Goal: Information Seeking & Learning: Learn about a topic

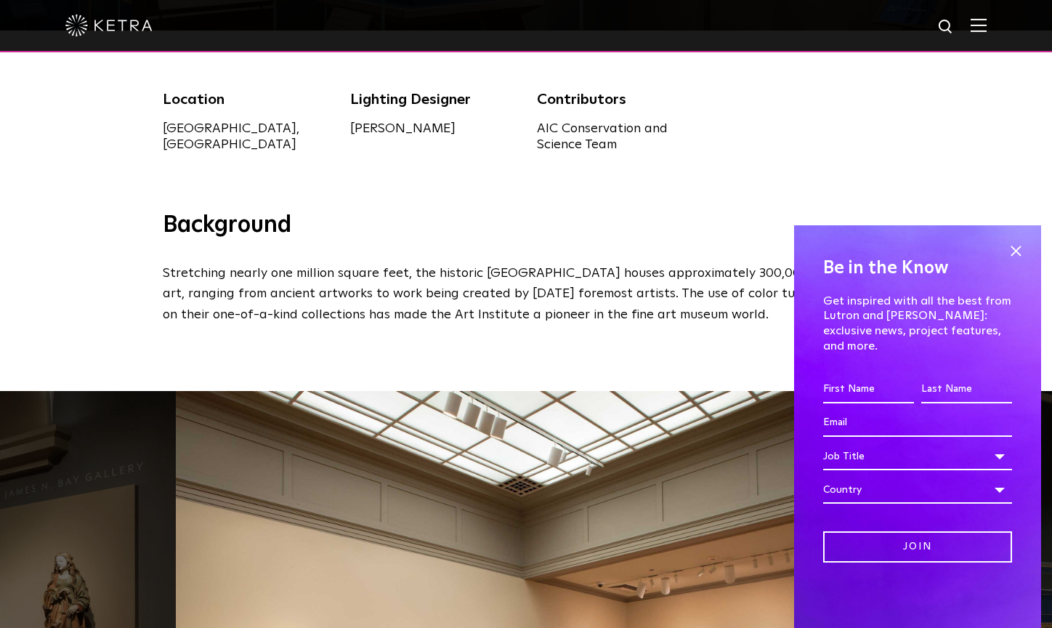
scroll to position [447, 0]
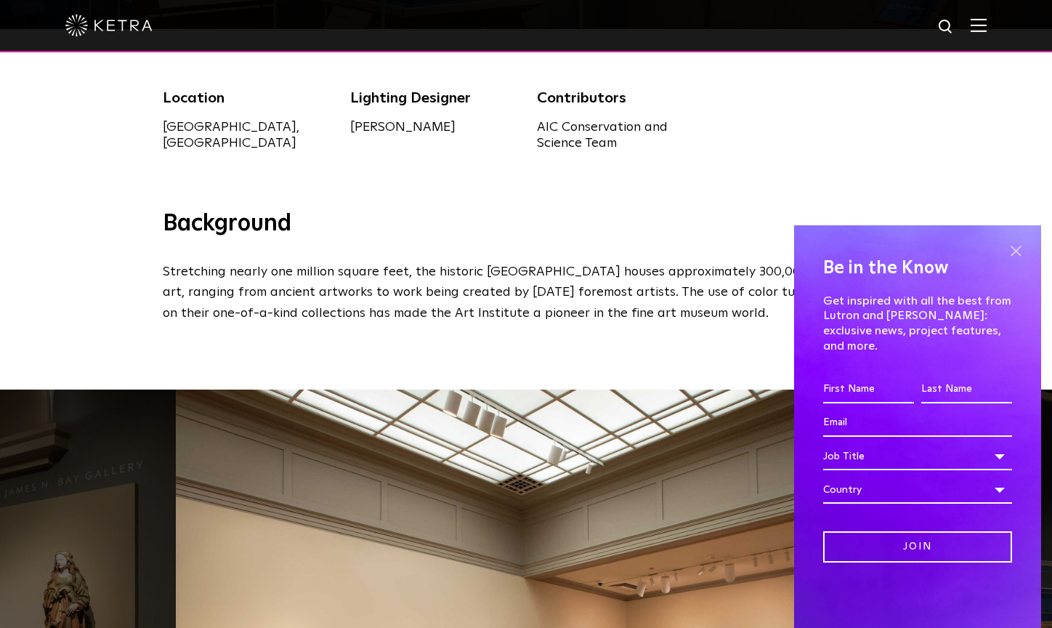
click at [1019, 262] on span at bounding box center [1016, 251] width 22 height 22
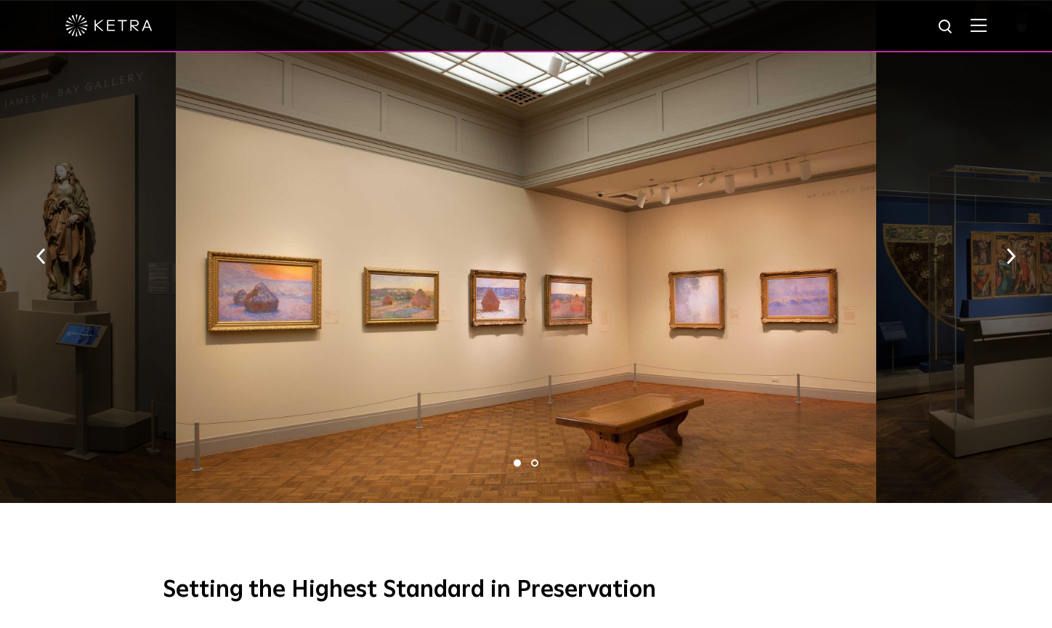
scroll to position [847, 0]
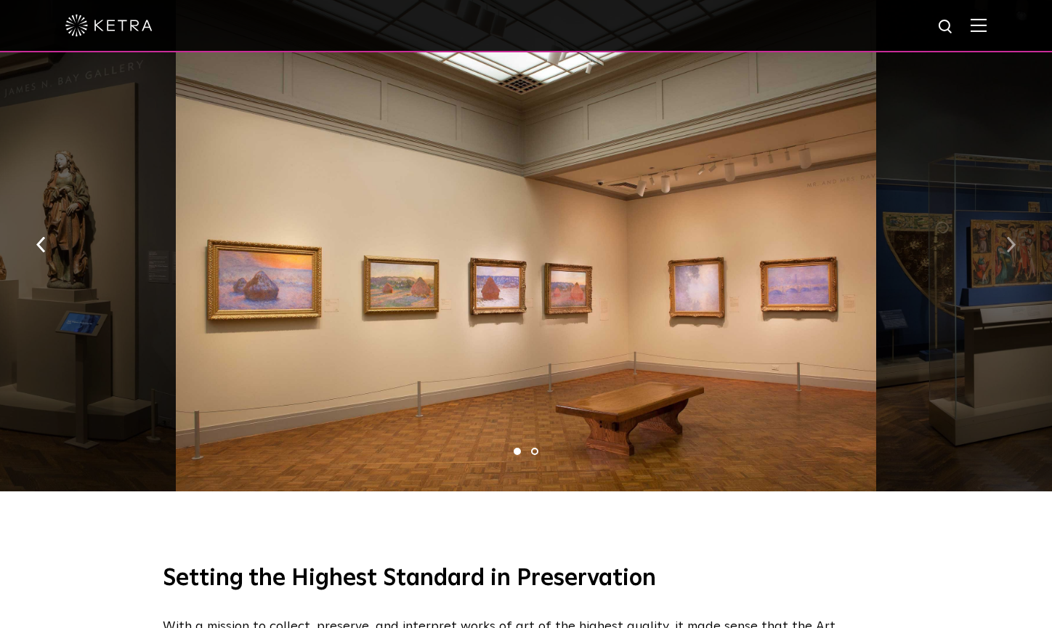
click at [1004, 241] on button "button" at bounding box center [1011, 244] width 31 height 50
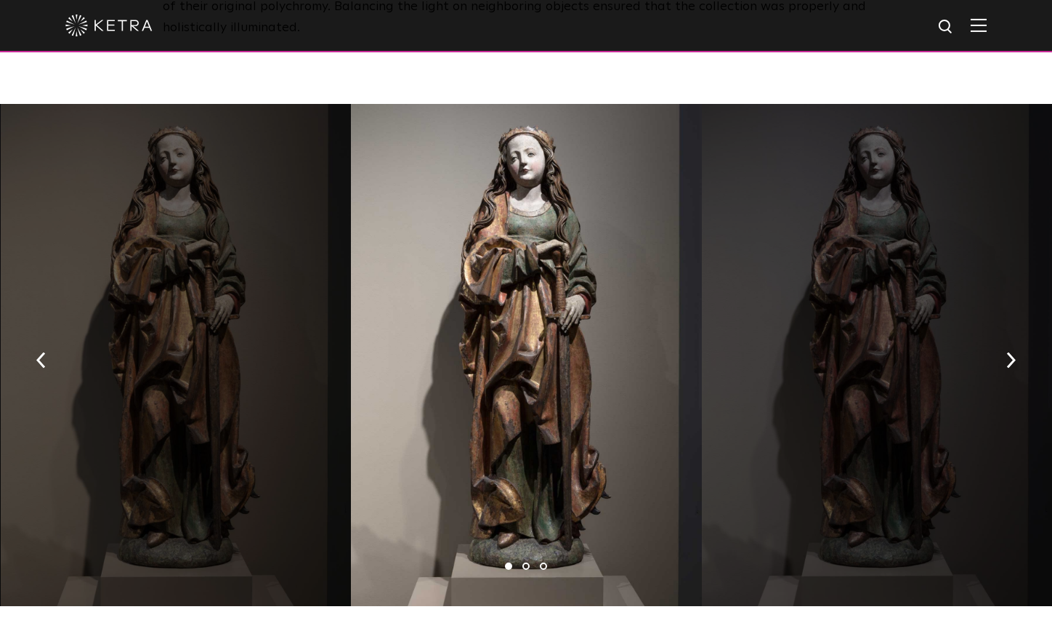
scroll to position [2587, 0]
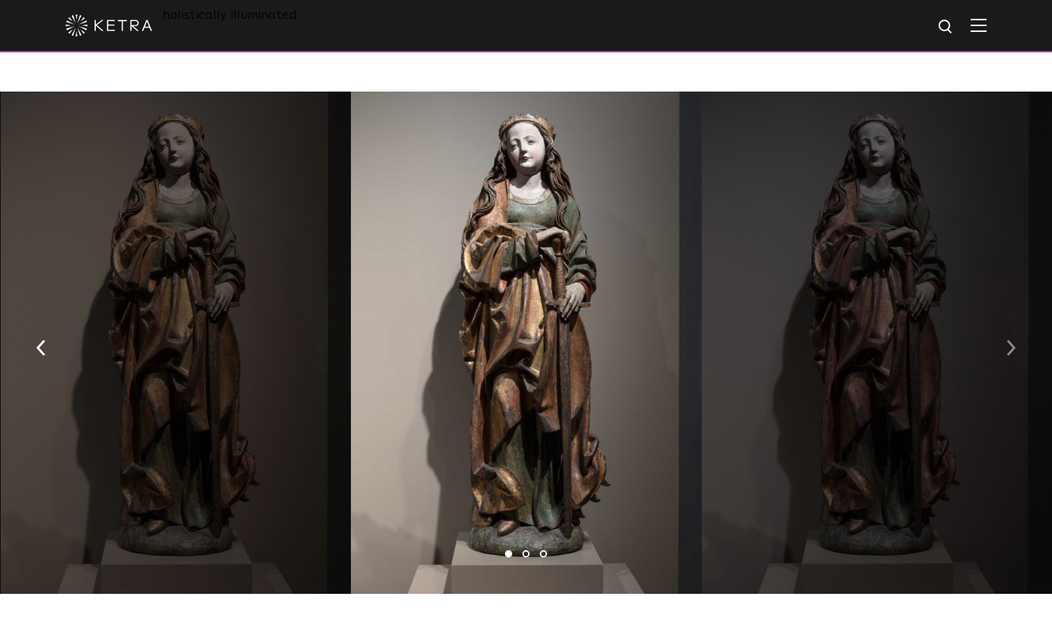
click at [1010, 339] on img "button" at bounding box center [1011, 347] width 9 height 16
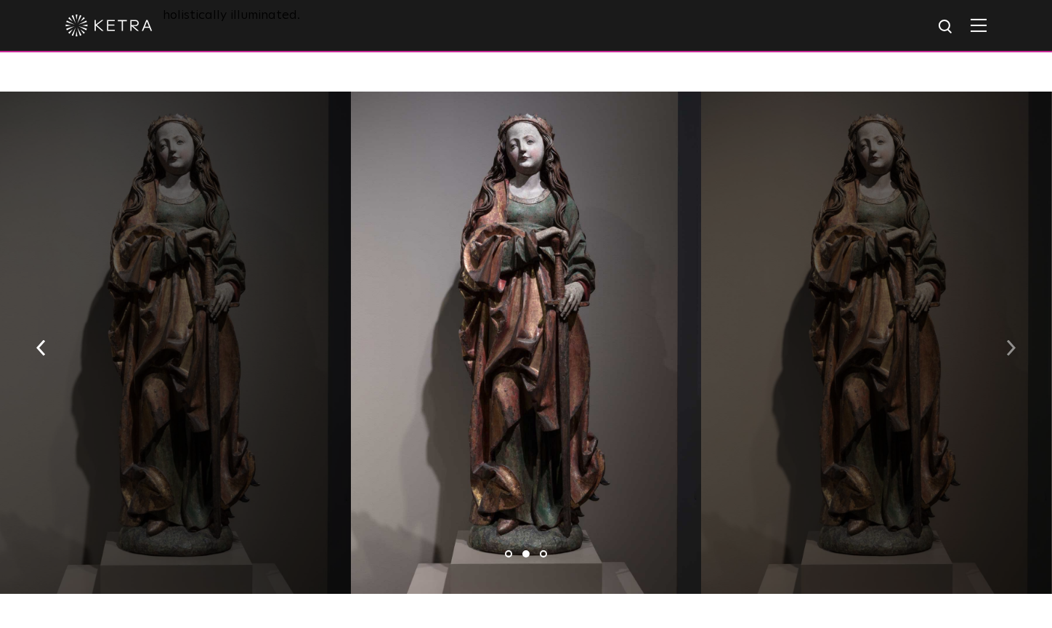
click at [1010, 339] on img "button" at bounding box center [1011, 347] width 9 height 16
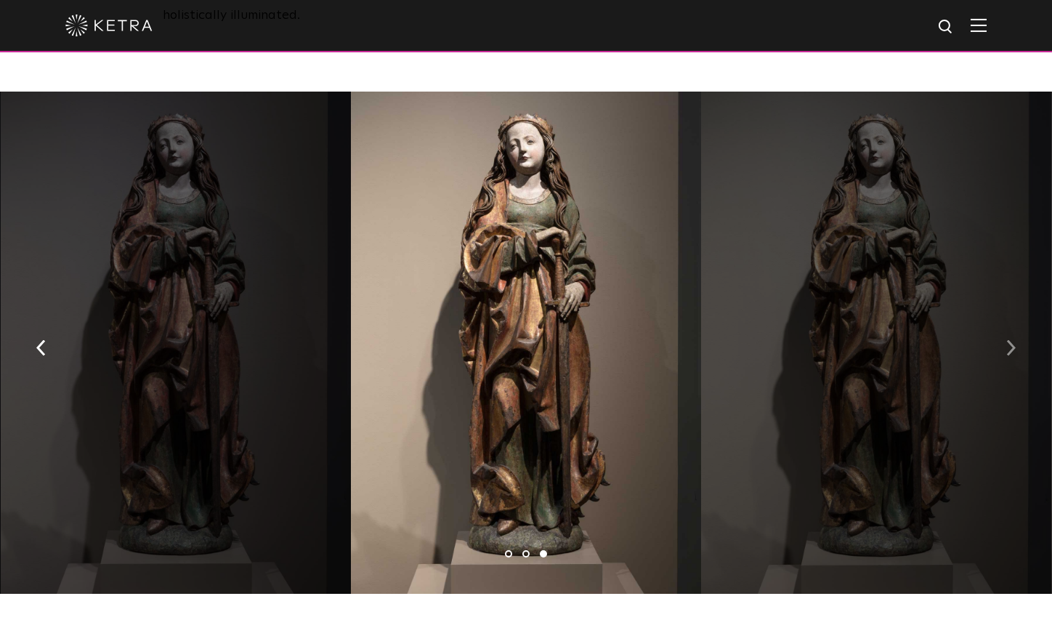
click at [1010, 339] on img "button" at bounding box center [1011, 347] width 9 height 16
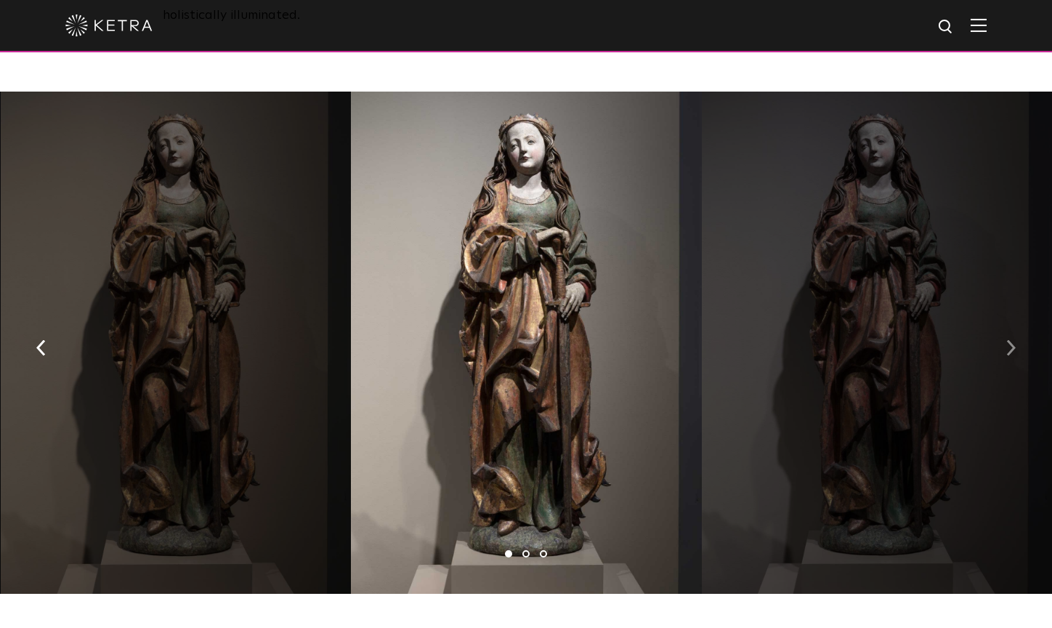
click at [1010, 339] on img "button" at bounding box center [1011, 347] width 9 height 16
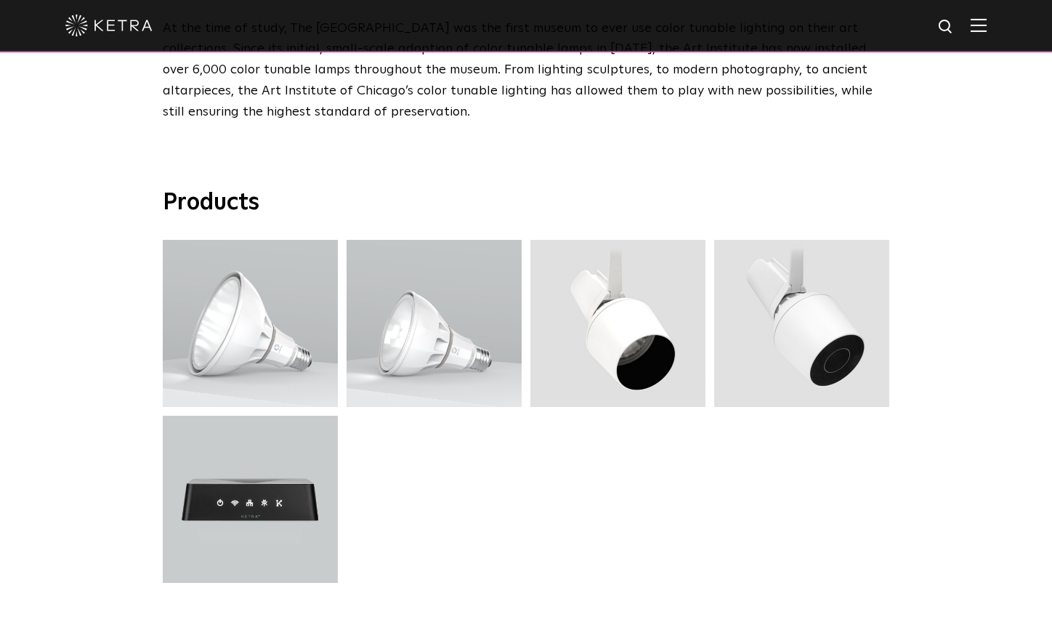
scroll to position [4252, 0]
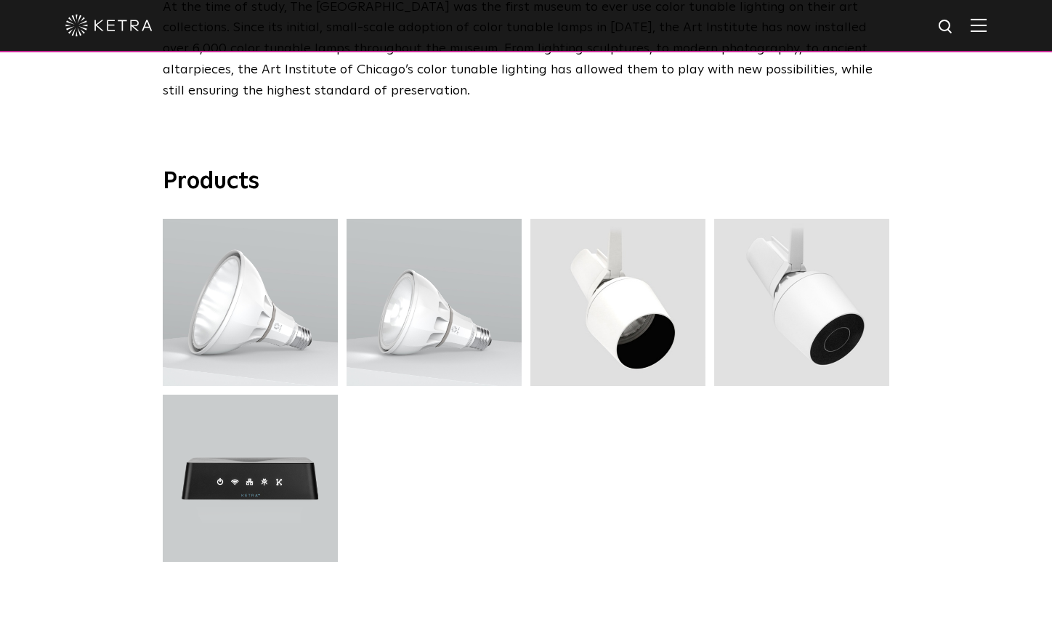
click at [759, 404] on div "S38 Lamp S38 Lamp S30 Lamp S30 Lamp Tall Snoot Tall Snoot 15 Baffle 15 Baffle N…" at bounding box center [525, 395] width 735 height 352
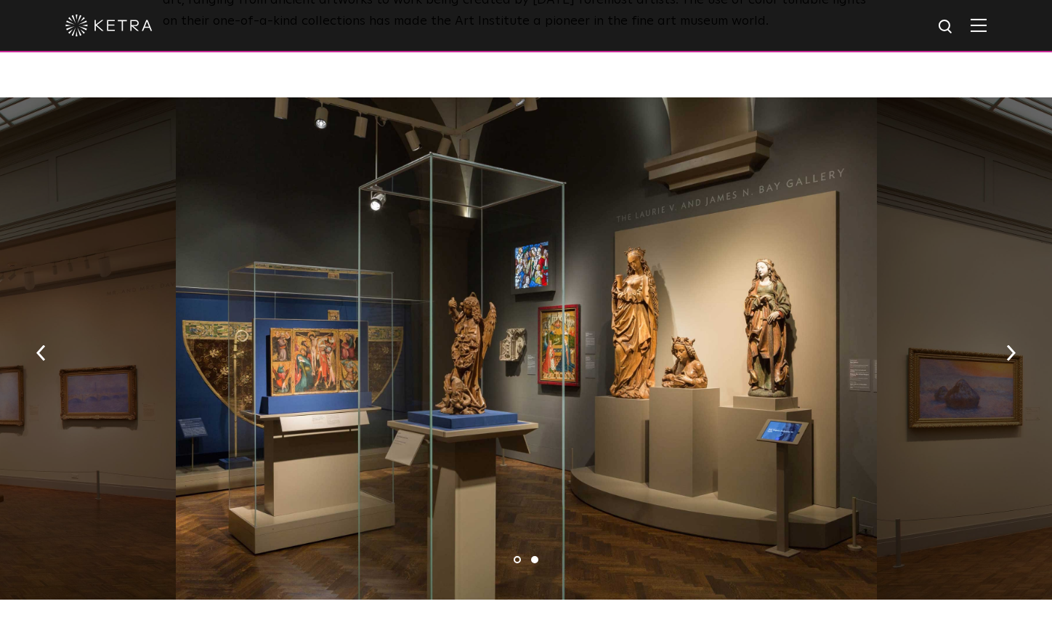
scroll to position [744, 0]
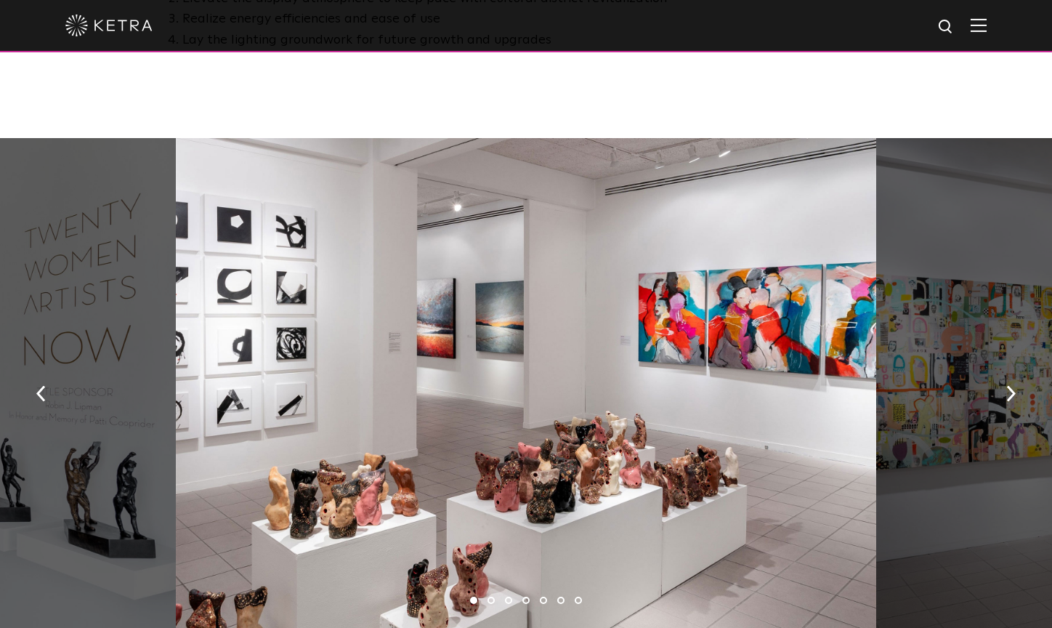
scroll to position [1110, 0]
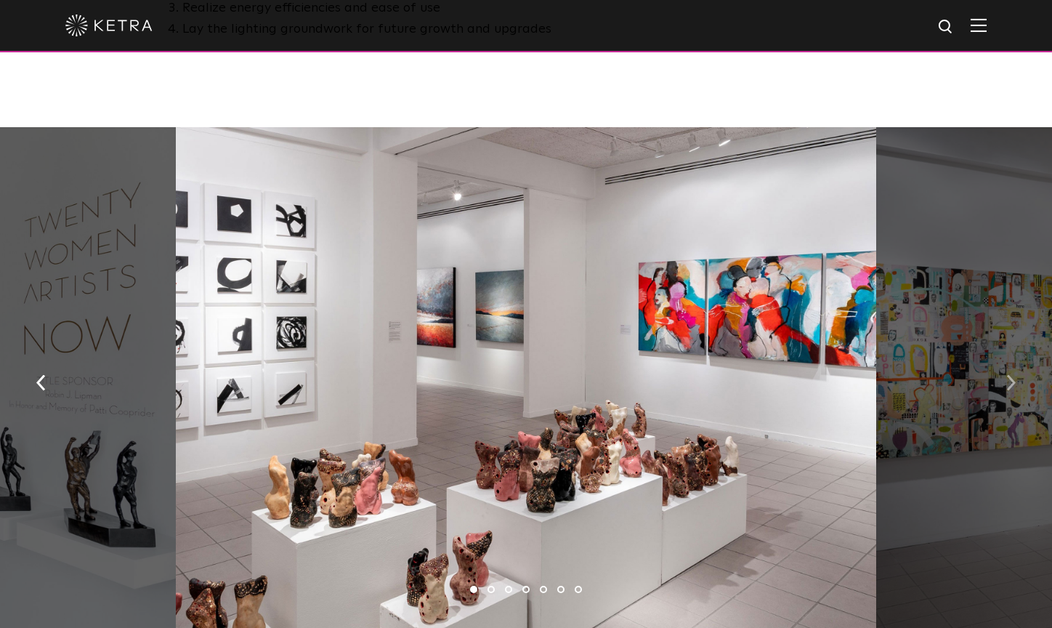
click at [996, 357] on button "button" at bounding box center [1011, 382] width 31 height 50
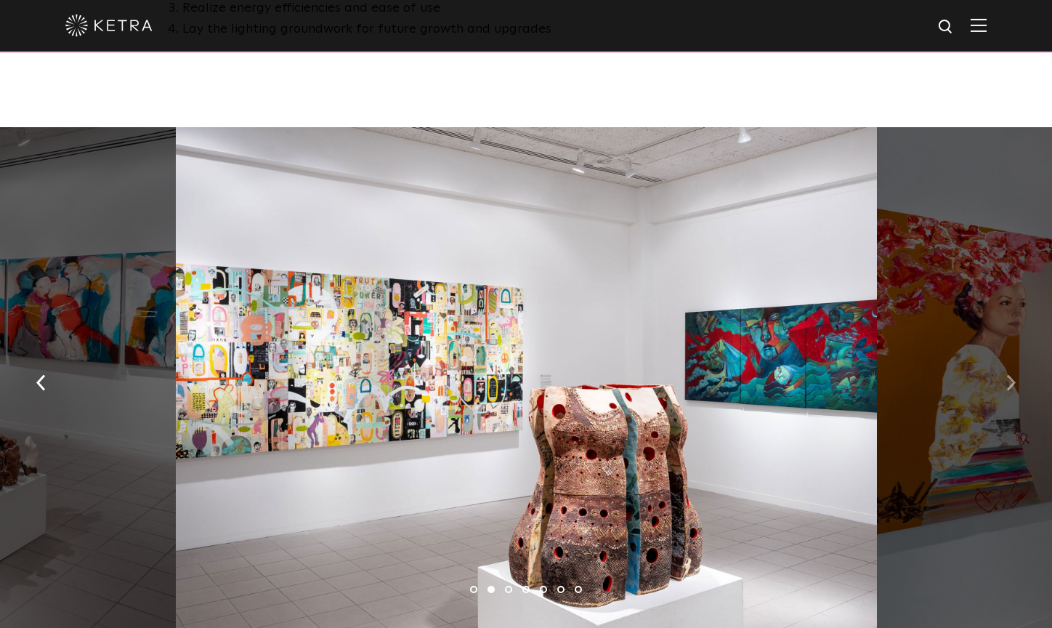
click at [996, 357] on button "button" at bounding box center [1011, 382] width 31 height 50
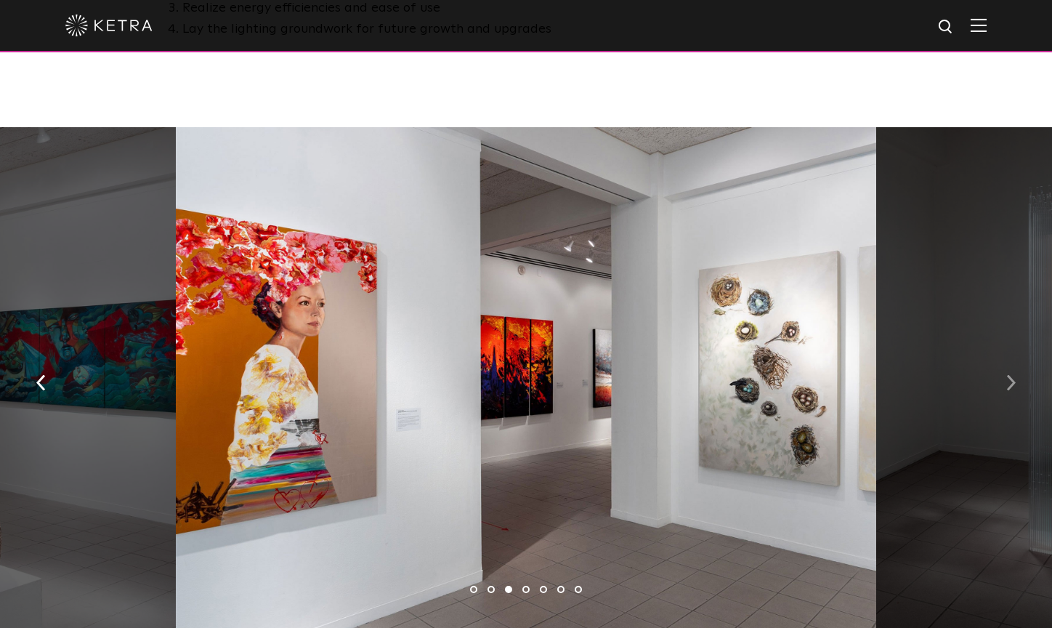
click at [996, 357] on button "button" at bounding box center [1011, 382] width 31 height 50
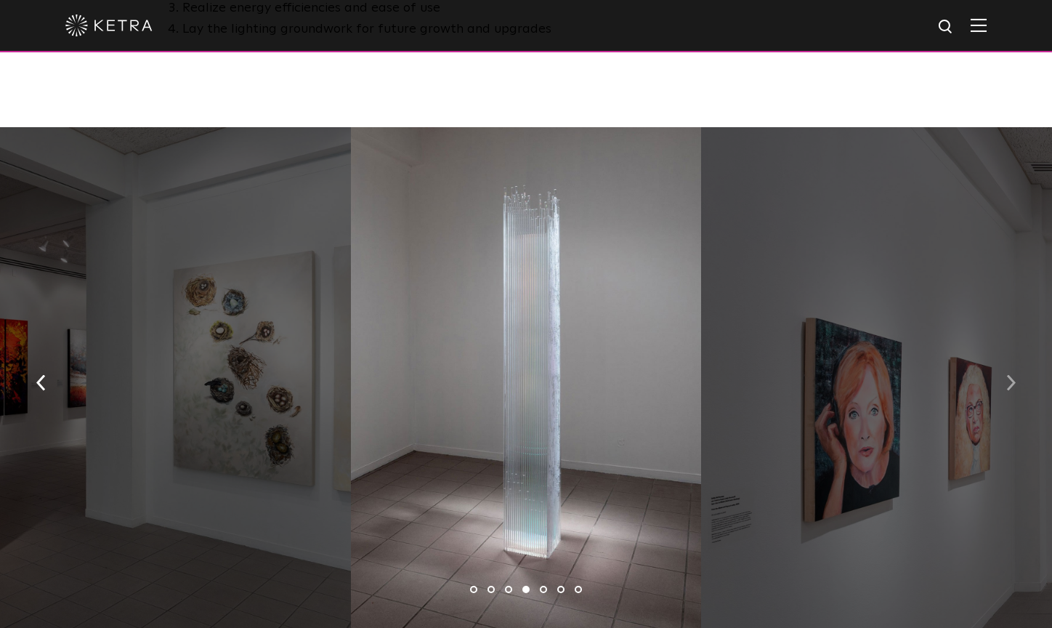
click at [996, 357] on button "button" at bounding box center [1011, 382] width 31 height 50
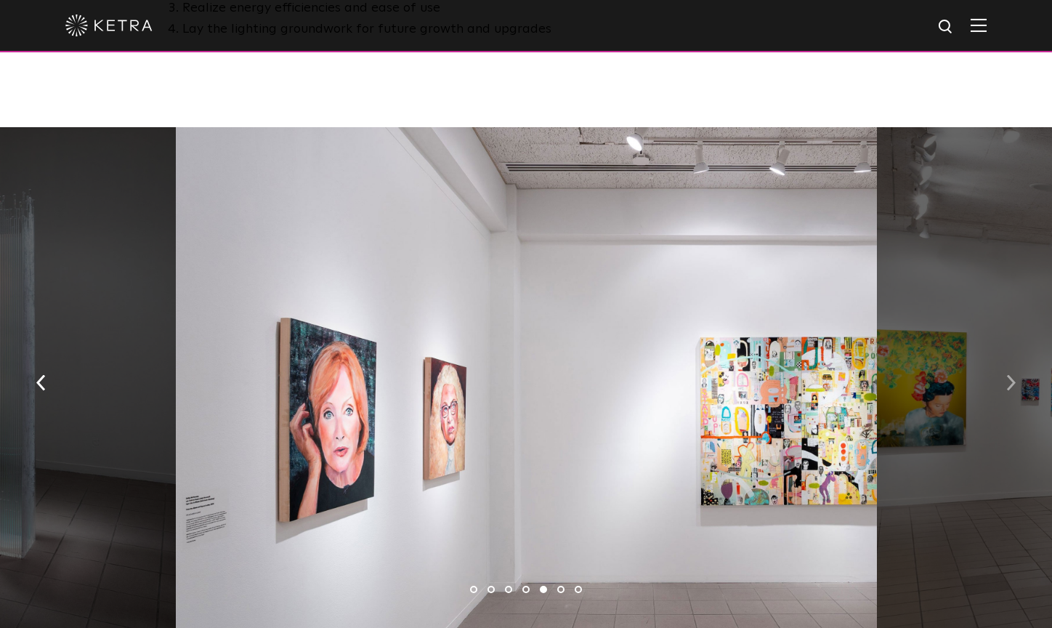
click at [1006, 358] on button "button" at bounding box center [1011, 382] width 31 height 50
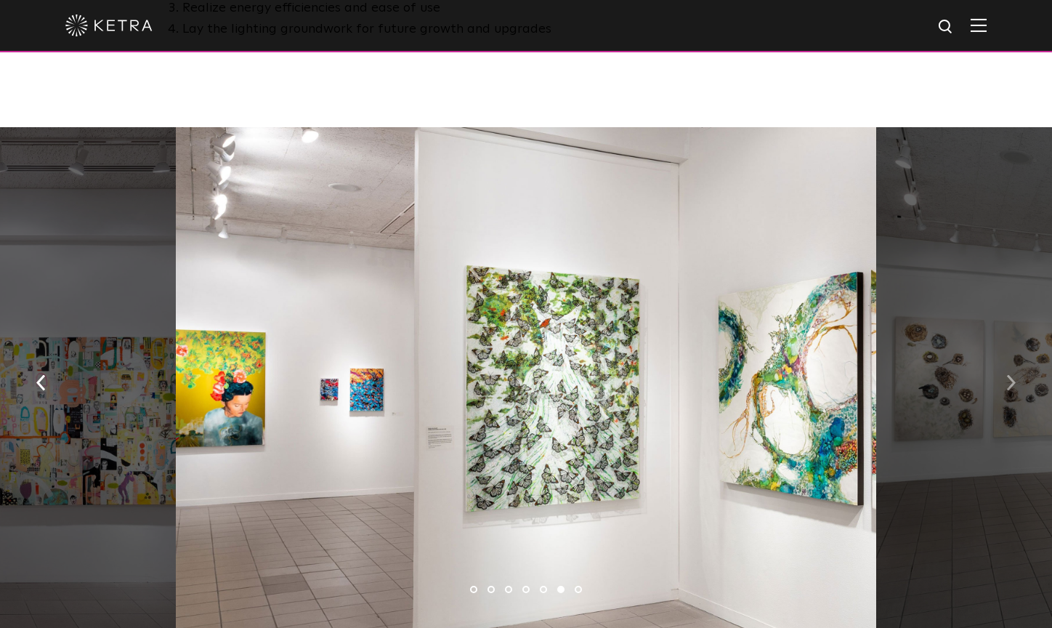
click at [1006, 358] on button "button" at bounding box center [1011, 382] width 31 height 50
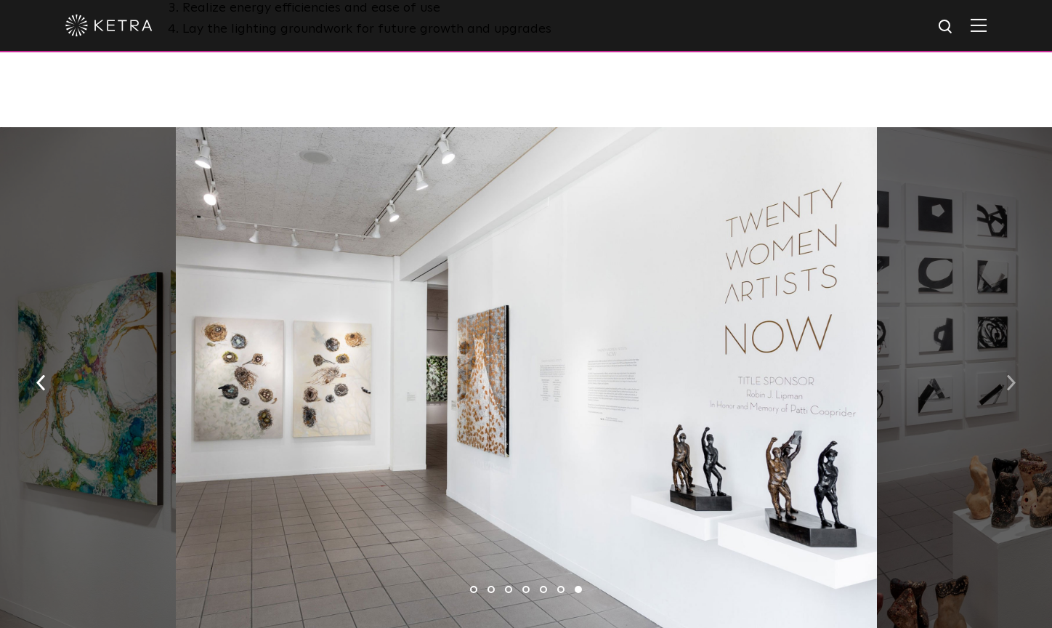
click at [1006, 358] on button "button" at bounding box center [1011, 382] width 31 height 50
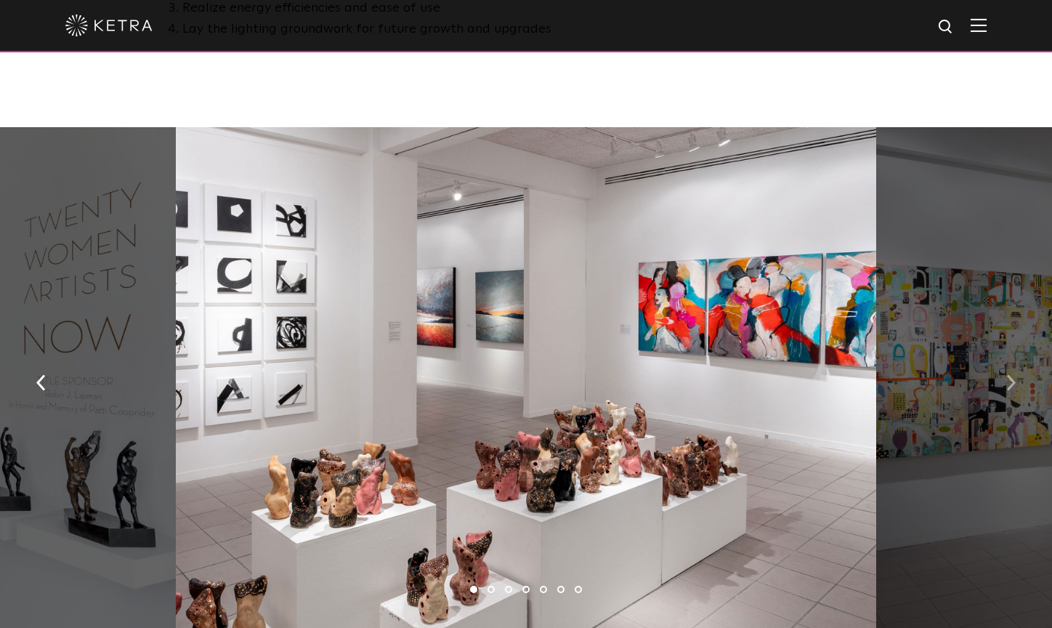
click at [1006, 358] on button "button" at bounding box center [1011, 382] width 31 height 50
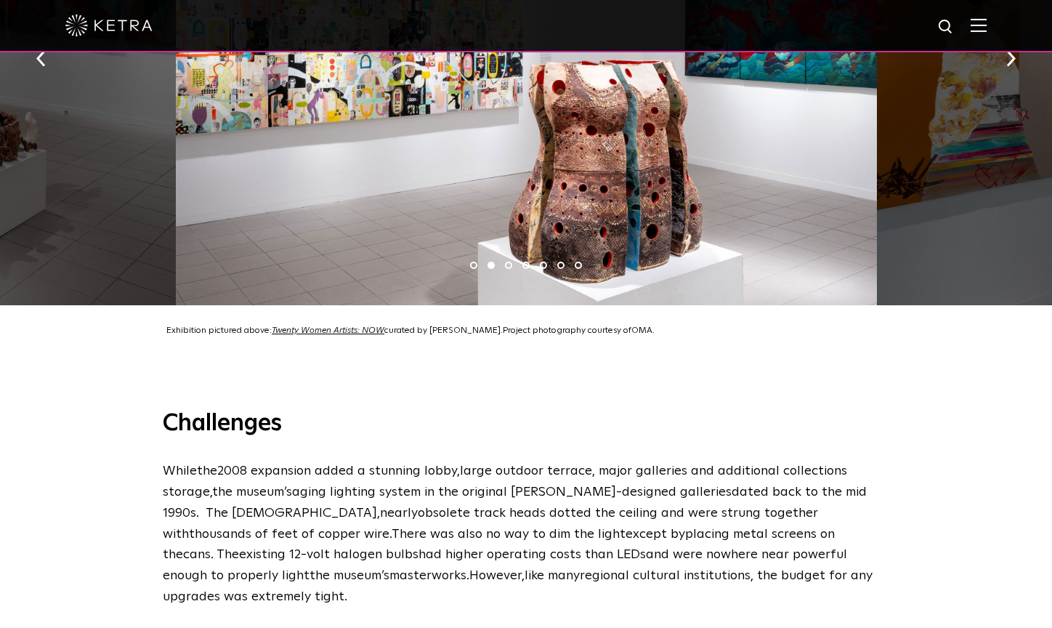
scroll to position [1449, 0]
